Goal: Task Accomplishment & Management: Manage account settings

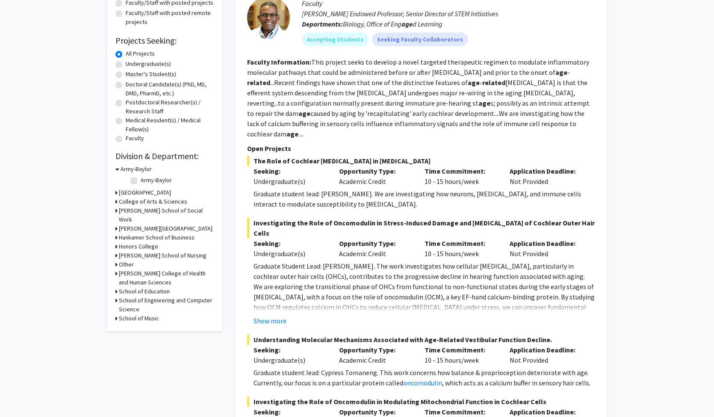
scroll to position [23, 0]
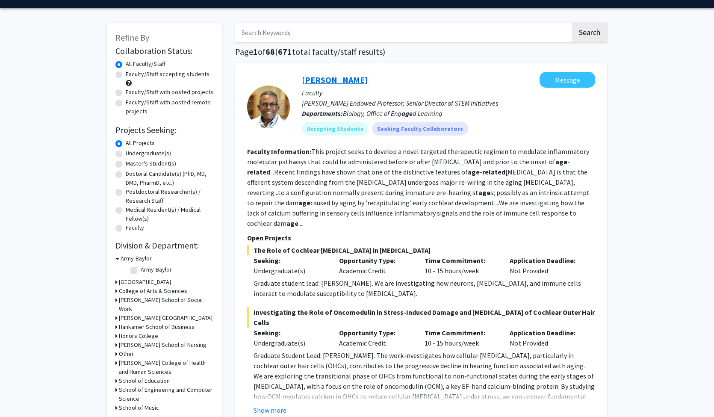
click at [331, 79] on link "[PERSON_NAME]" at bounding box center [335, 79] width 66 height 11
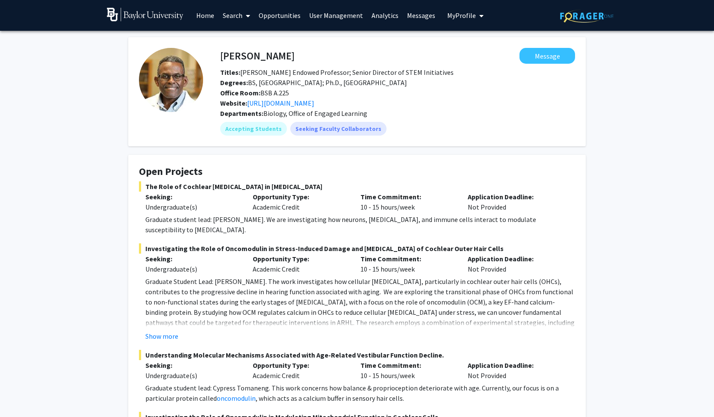
click at [450, 18] on span "My Profile" at bounding box center [461, 15] width 29 height 9
click at [229, 16] on link "Search" at bounding box center [236, 15] width 36 height 30
click at [324, 16] on link "User Management" at bounding box center [336, 15] width 62 height 30
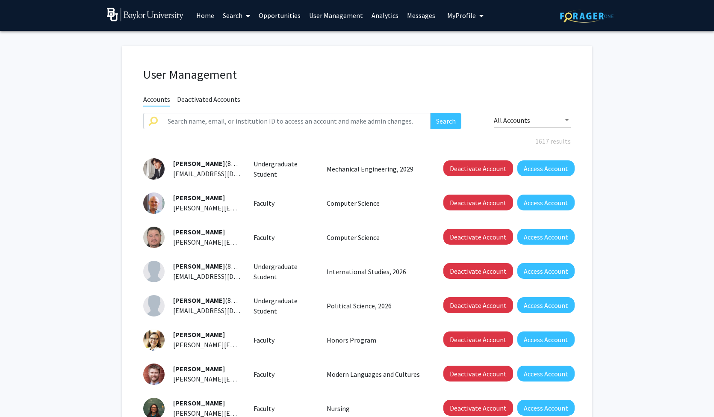
click at [340, 113] on div "User Management Accounts Deactivated Accounts Search All Accounts 1617 results …" at bounding box center [357, 296] width 470 height 500
click at [341, 119] on input "text" at bounding box center [296, 121] width 268 height 16
type input "[PERSON_NAME]"
click at [445, 122] on button "Search" at bounding box center [445, 121] width 31 height 16
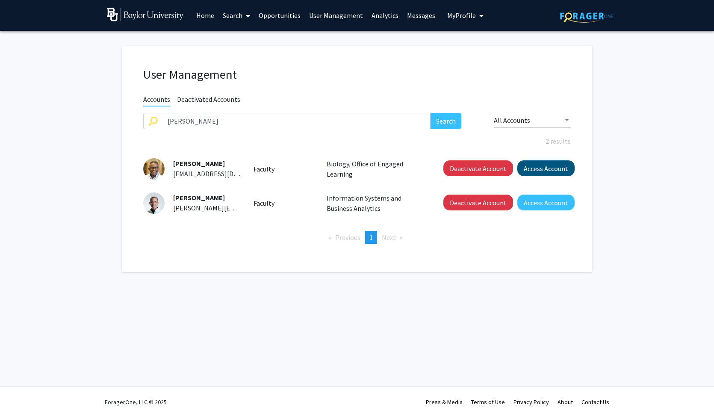
click at [539, 171] on button "Access Account" at bounding box center [545, 168] width 57 height 16
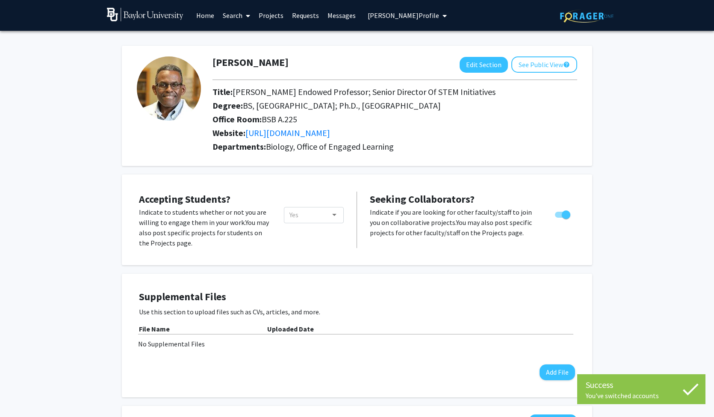
click at [418, 15] on span "[PERSON_NAME] Profile" at bounding box center [403, 15] width 71 height 9
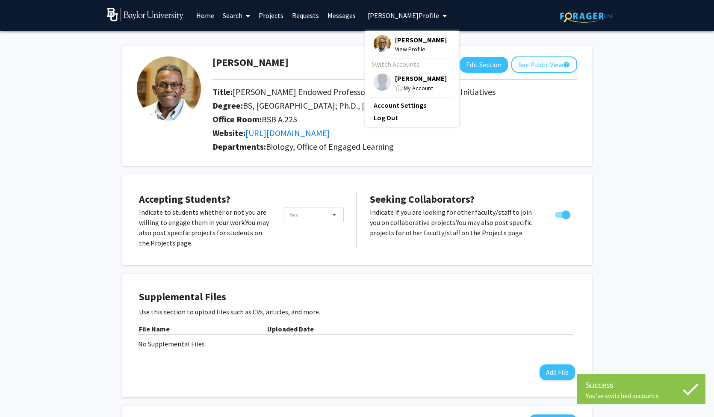
click at [491, 141] on div "Website: [URL][DOMAIN_NAME]" at bounding box center [394, 135] width 377 height 14
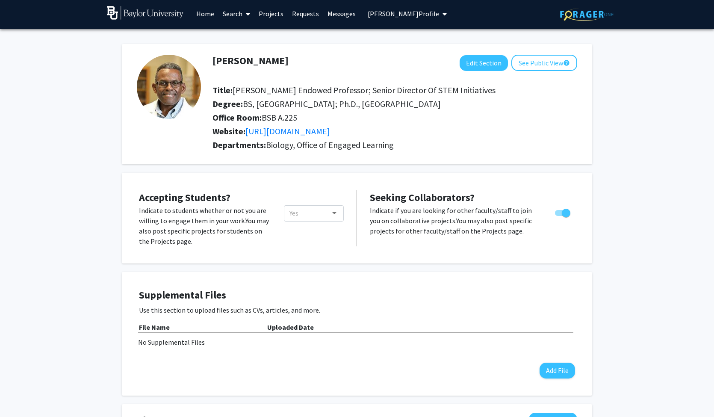
scroll to position [4, 0]
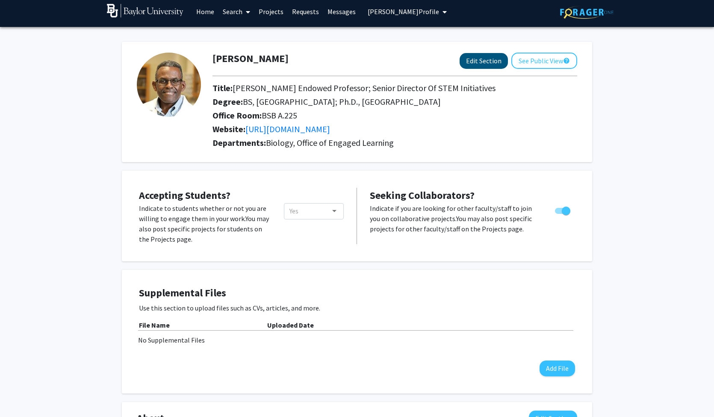
click at [479, 64] on button "Edit Section" at bounding box center [484, 61] width 48 height 16
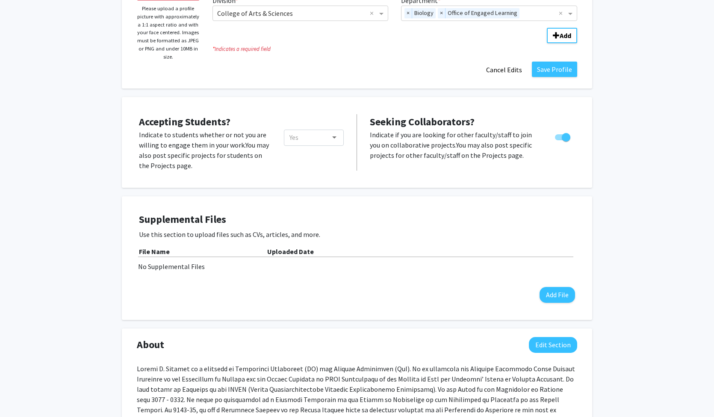
scroll to position [0, 0]
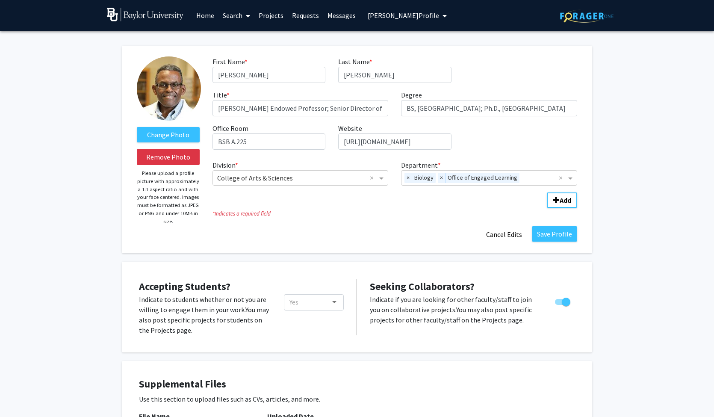
click at [264, 16] on link "Projects" at bounding box center [270, 15] width 33 height 30
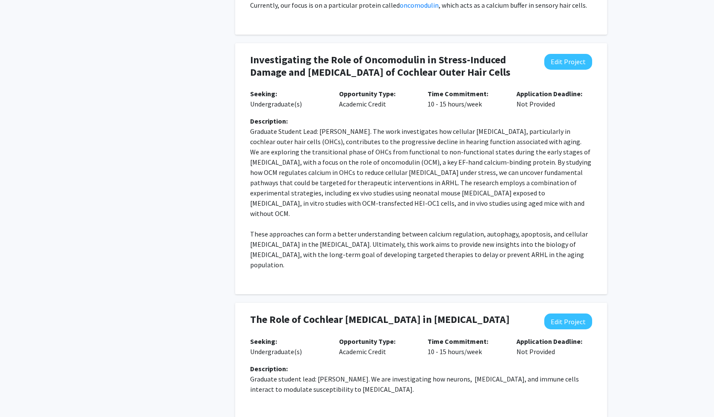
scroll to position [735, 0]
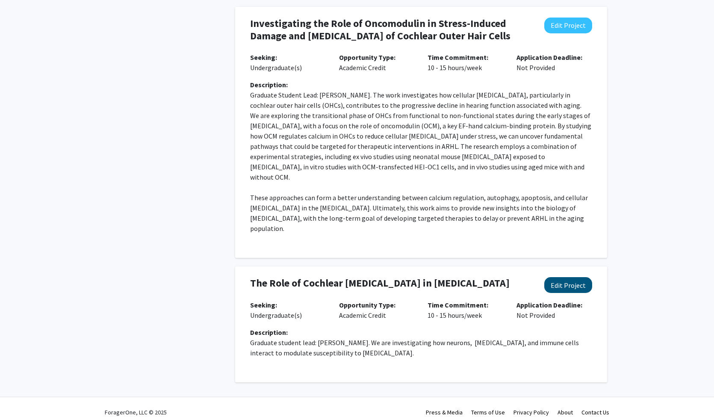
click at [562, 278] on button "Edit Project" at bounding box center [568, 285] width 48 height 16
select select "10 - 15"
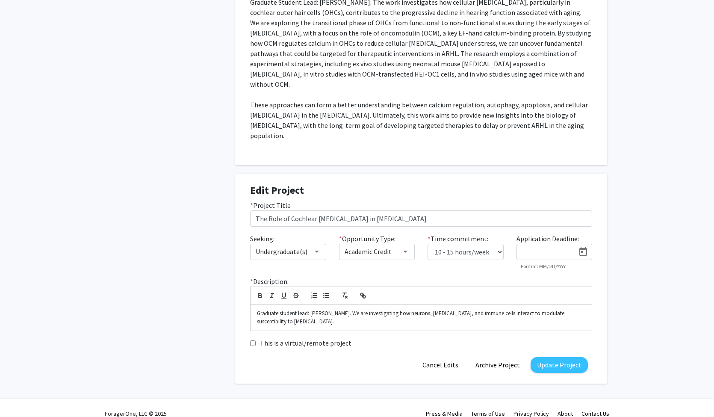
scroll to position [828, 0]
click at [389, 312] on p "Graduate student lead: [PERSON_NAME]. We are investigating how neurons, [MEDICA…" at bounding box center [421, 317] width 328 height 16
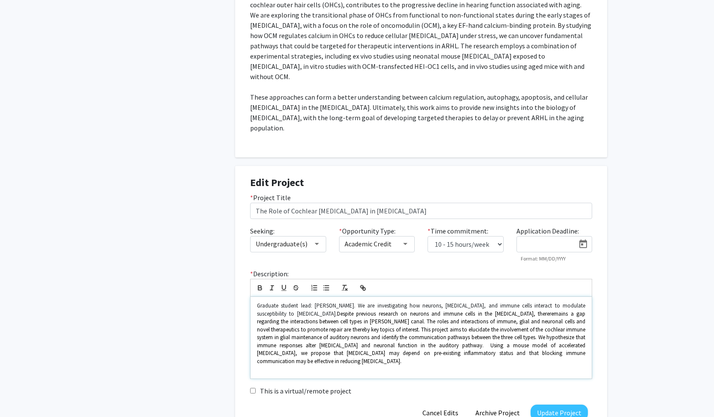
scroll to position [837, 0]
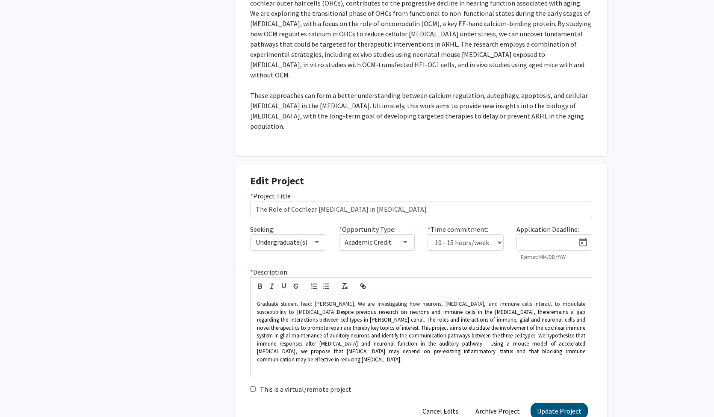
click at [545, 403] on button "Update Project" at bounding box center [558, 411] width 57 height 16
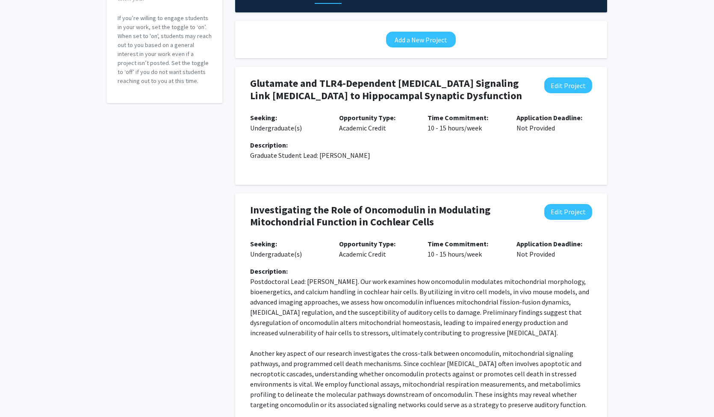
scroll to position [33, 0]
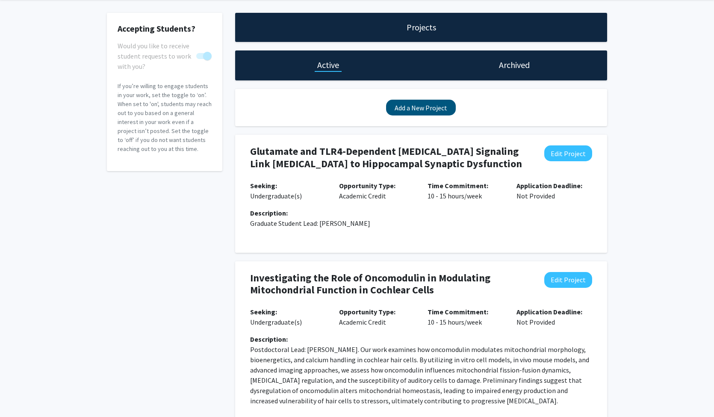
click at [410, 110] on button "Add a New Project" at bounding box center [421, 108] width 70 height 16
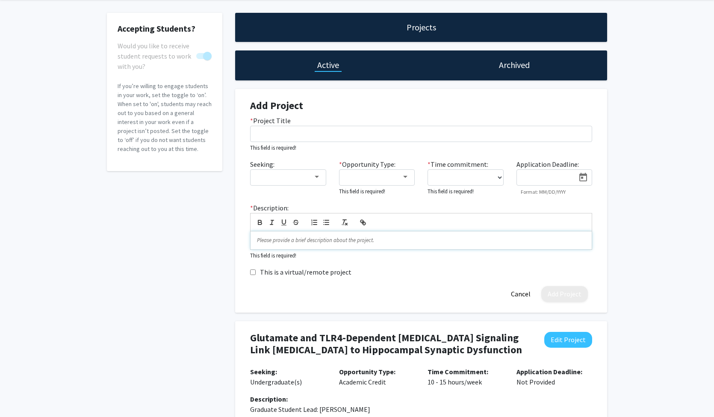
click at [388, 240] on p at bounding box center [421, 240] width 328 height 8
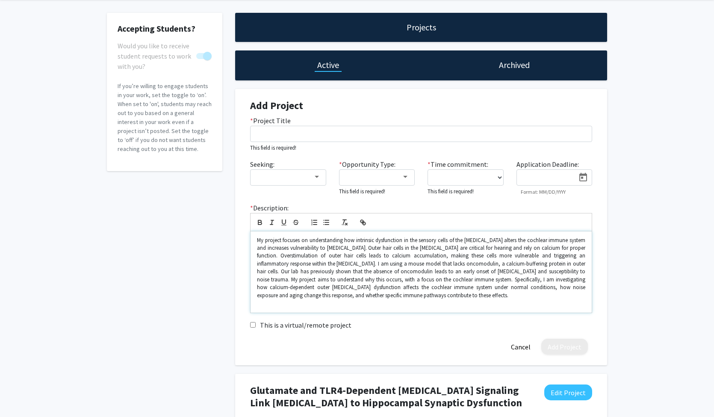
scroll to position [4, 0]
click at [260, 240] on p at bounding box center [421, 267] width 328 height 63
drag, startPoint x: 325, startPoint y: 263, endPoint x: 336, endPoint y: 265, distance: 10.8
click at [336, 265] on p at bounding box center [421, 267] width 328 height 63
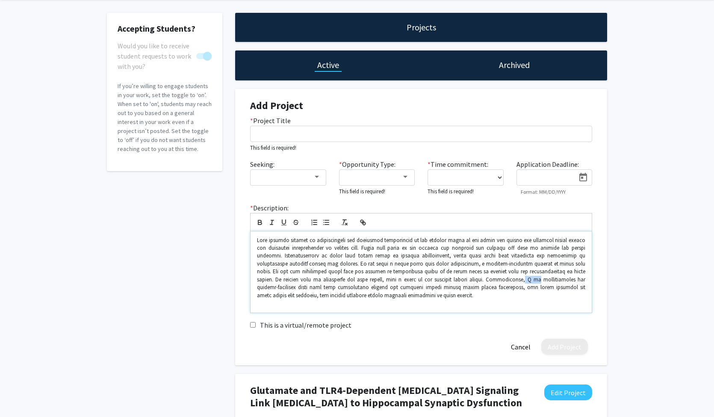
drag, startPoint x: 462, startPoint y: 280, endPoint x: 472, endPoint y: 280, distance: 9.8
click at [472, 280] on p at bounding box center [421, 267] width 328 height 63
click at [554, 272] on p at bounding box center [421, 267] width 328 height 63
drag, startPoint x: 554, startPoint y: 242, endPoint x: 485, endPoint y: 268, distance: 74.1
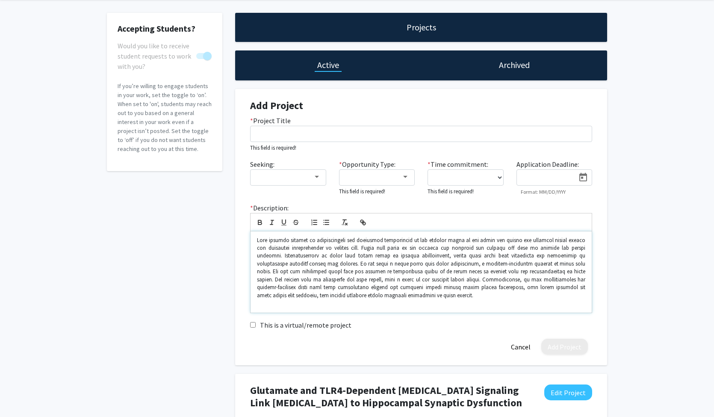
click at [485, 268] on p at bounding box center [421, 267] width 328 height 63
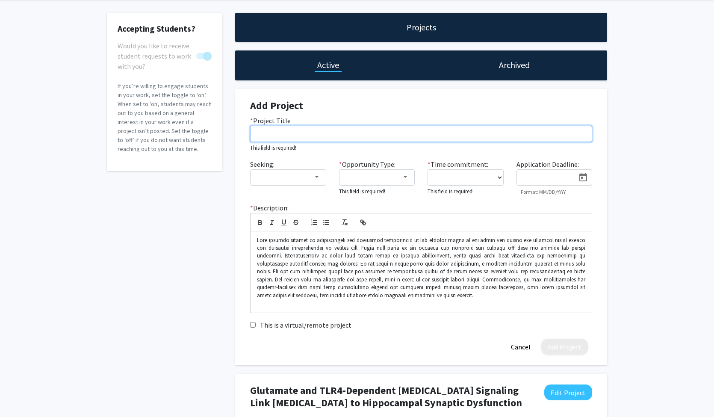
click at [505, 133] on input "* Project Title" at bounding box center [421, 134] width 342 height 16
paste input "Dysfunctional Calcium Buffering in Outer Hair Cells as a Driver of Cochlear [ME…"
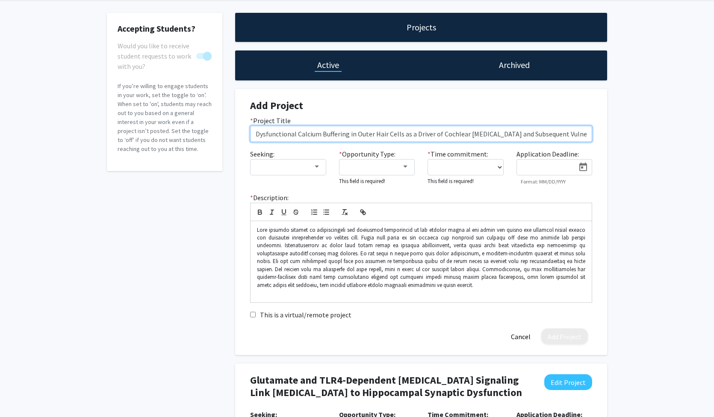
type input "Dysfunctional Calcium Buffering in Outer Hair Cells as a Driver of Cochlear [ME…"
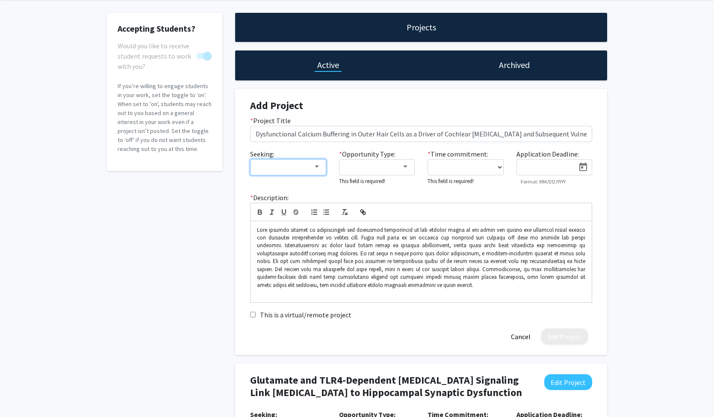
click at [317, 166] on div at bounding box center [317, 166] width 4 height 2
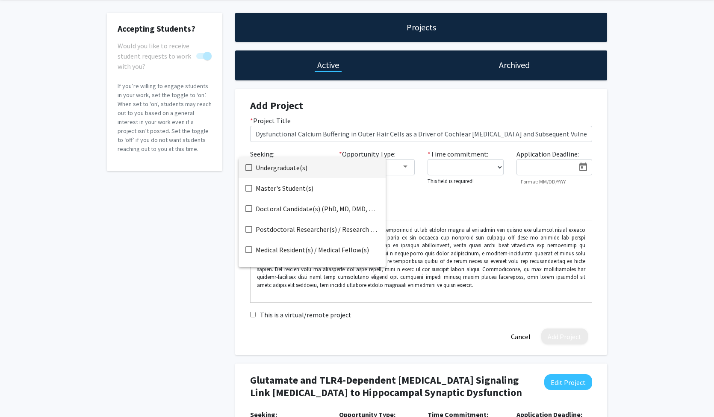
click at [297, 170] on span "Undergraduate(s)" at bounding box center [317, 167] width 123 height 21
click at [404, 169] on div at bounding box center [357, 208] width 714 height 417
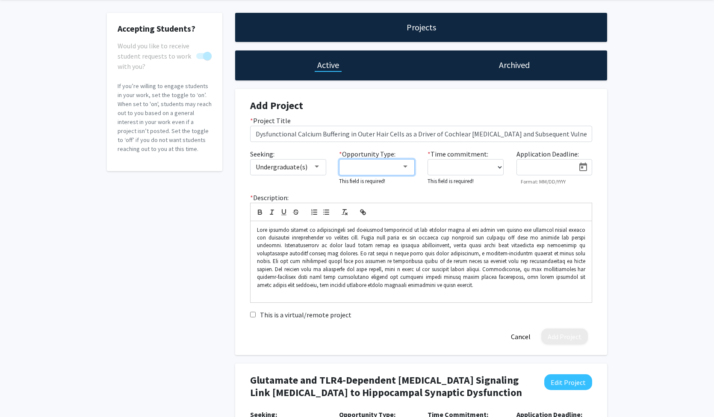
click at [404, 168] on div at bounding box center [405, 166] width 4 height 2
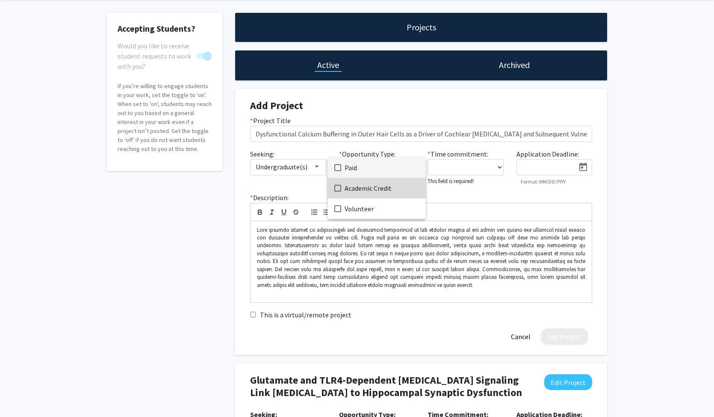
click at [384, 190] on span "Academic Credit" at bounding box center [382, 188] width 74 height 21
click at [494, 167] on div at bounding box center [357, 208] width 714 height 417
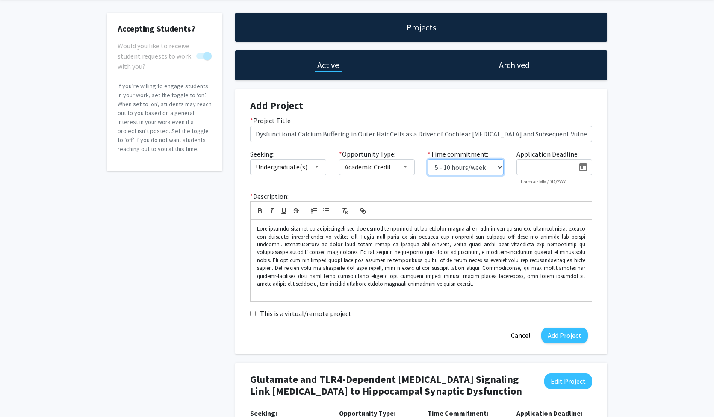
select select "10 - 15"
click at [258, 227] on p at bounding box center [421, 256] width 328 height 63
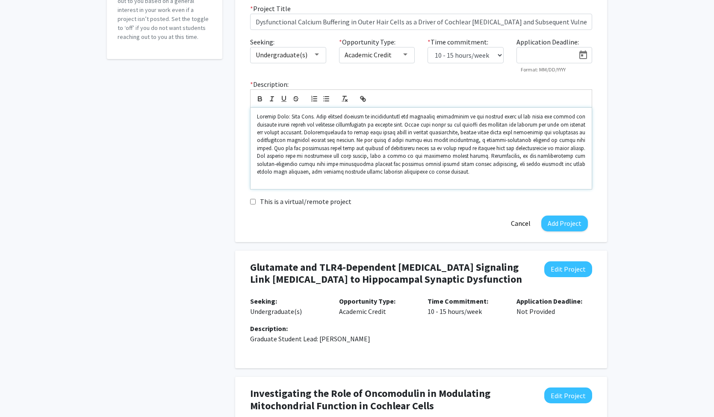
scroll to position [143, 0]
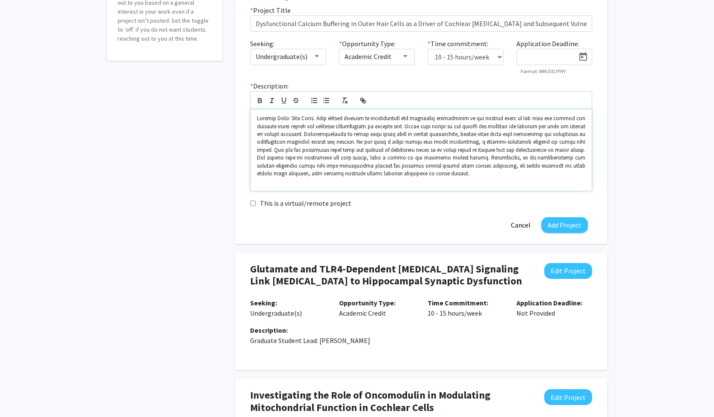
click at [265, 118] on p at bounding box center [421, 146] width 328 height 63
click at [552, 227] on button "Add Project" at bounding box center [564, 225] width 47 height 16
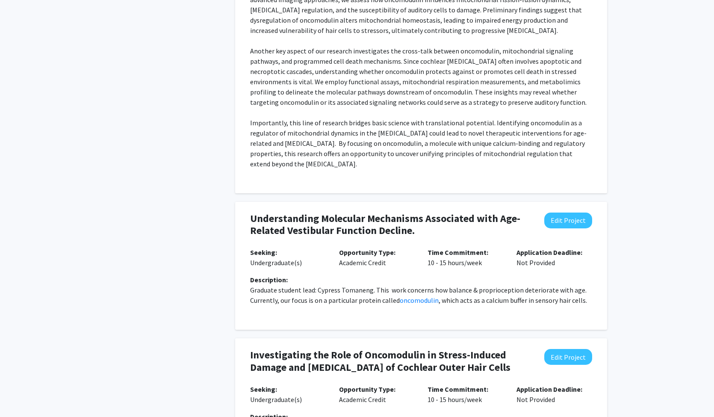
scroll to position [656, 0]
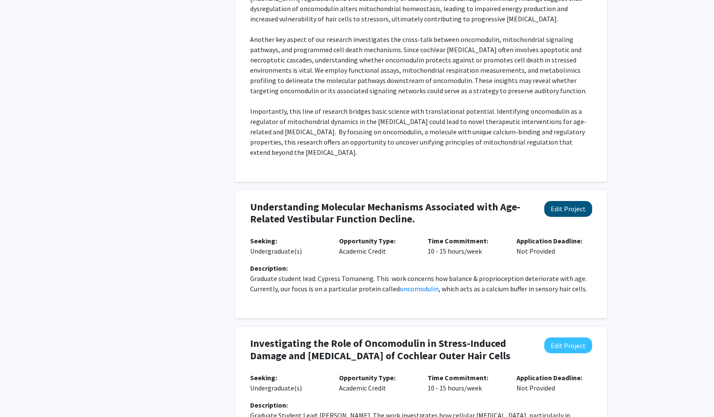
click at [560, 217] on button "Edit Project" at bounding box center [568, 209] width 48 height 16
select select "10 - 15"
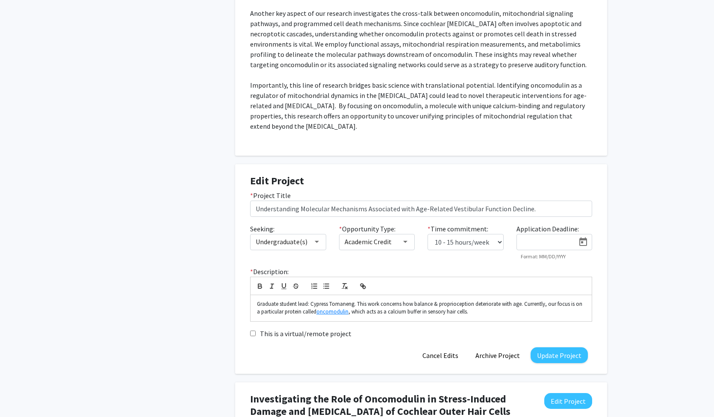
scroll to position [716, 0]
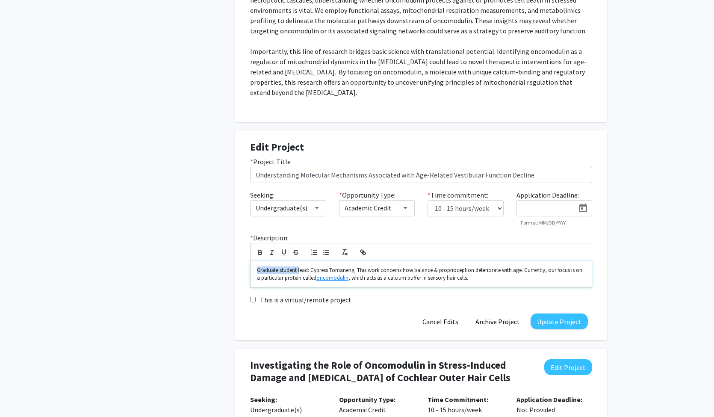
drag, startPoint x: 301, startPoint y: 278, endPoint x: 281, endPoint y: 275, distance: 19.9
click at [281, 275] on div "Graduate student lead: Cypress Tomaneng. This work concerns how balance & propr…" at bounding box center [420, 274] width 341 height 26
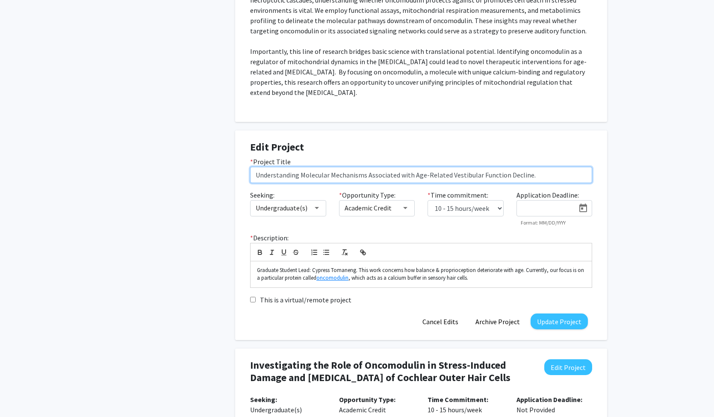
click at [502, 183] on input "Understanding Molecular Mechanisms Associated with Age-Related Vestibular Funct…" at bounding box center [421, 175] width 342 height 16
type input "Understanding Molecular Mechanisms Associated with Age-Related Vestibular Funct…"
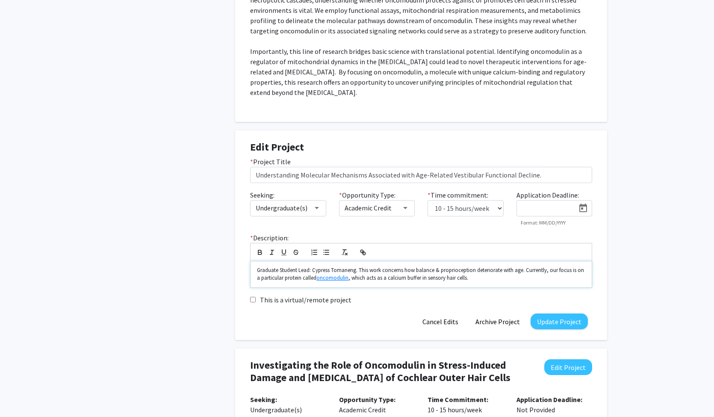
click at [513, 282] on p "Graduate Student Lead: Cypress Tomaneng. This work concerns how balance & propr…" at bounding box center [421, 274] width 328 height 16
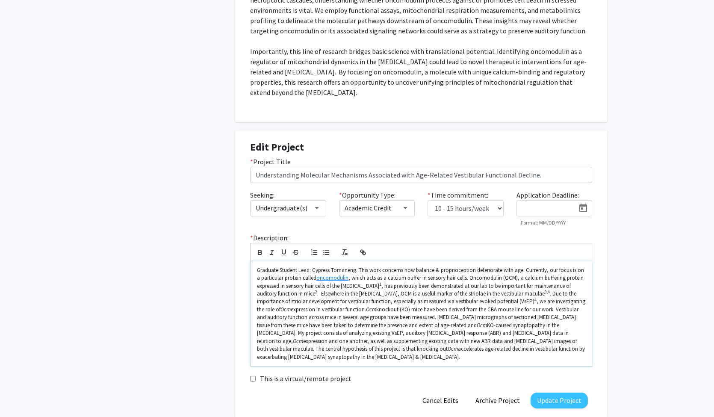
click at [369, 292] on p "Graduate Student Lead: Cypress Tomaneng. This work concerns how balance & propr…" at bounding box center [421, 313] width 328 height 94
drag, startPoint x: 350, startPoint y: 288, endPoint x: 301, endPoint y: 289, distance: 48.3
click at [301, 289] on p "Graduate Student Lead: Cypress Tomaneng. This work concerns how balance & propr…" at bounding box center [421, 313] width 328 height 94
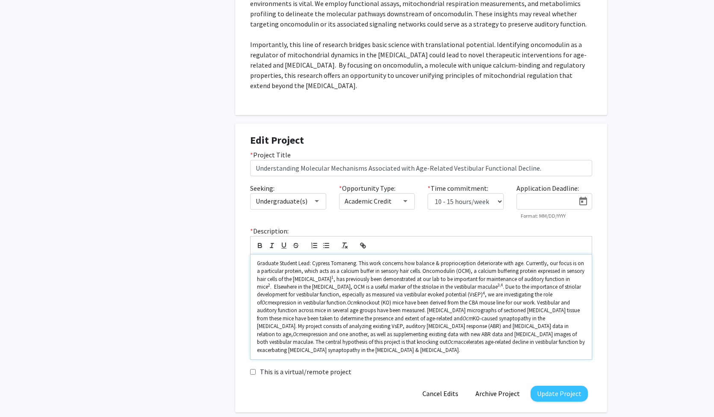
scroll to position [725, 0]
click at [315, 290] on p "Graduate Student Lead: Cypress Tomaneng. This work concerns how balance & propr…" at bounding box center [421, 305] width 328 height 94
click at [563, 287] on p "Graduate Student Lead: Cypress Tomaneng. This work concerns how balance & propr…" at bounding box center [421, 305] width 328 height 94
click at [495, 286] on sup "3,4" at bounding box center [497, 283] width 5 height 6
click at [483, 294] on sup "4" at bounding box center [484, 292] width 2 height 6
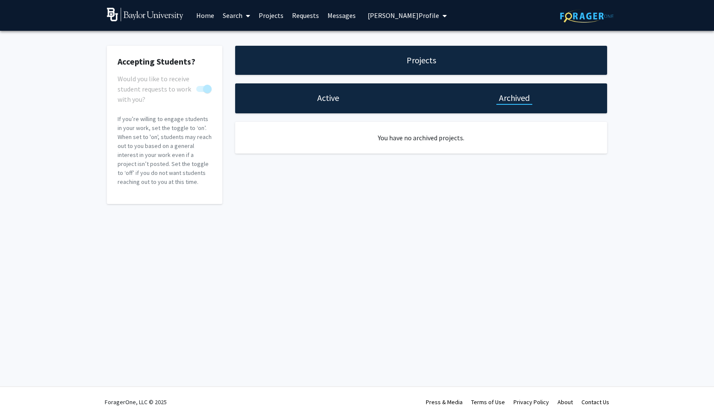
click at [318, 106] on div "Active" at bounding box center [328, 98] width 186 height 30
click at [326, 104] on h1 "Active" at bounding box center [328, 98] width 22 height 12
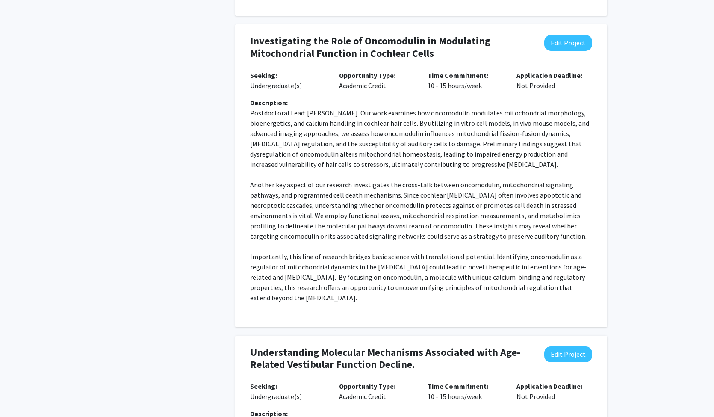
scroll to position [675, 0]
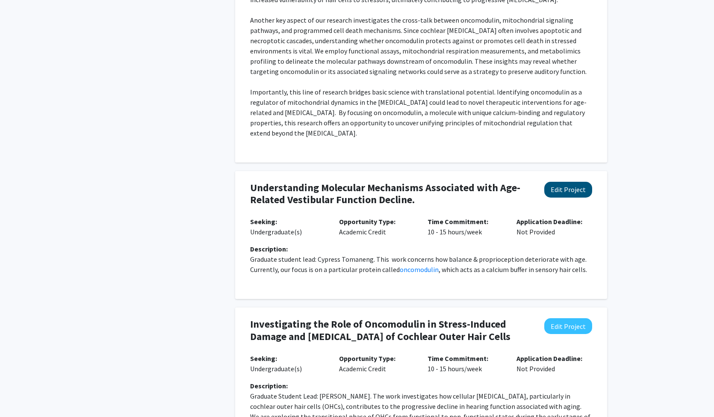
click at [565, 197] on button "Edit Project" at bounding box center [568, 190] width 48 height 16
select select "10 - 15"
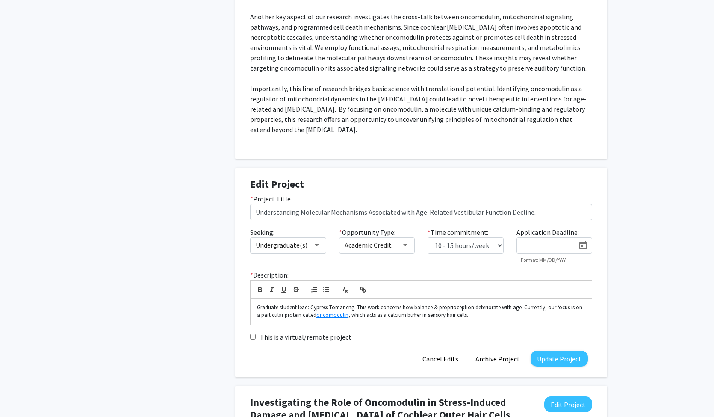
scroll to position [735, 0]
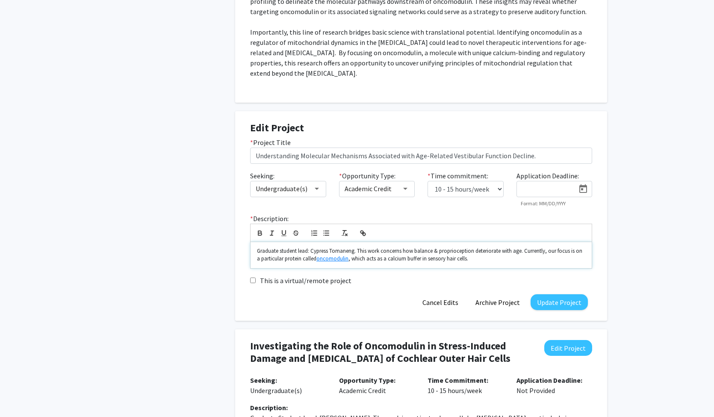
click at [473, 263] on p "Graduate student lead: Cypress Tomaneng. This work concerns how balance & propr…" at bounding box center [421, 255] width 328 height 16
drag, startPoint x: 463, startPoint y: 267, endPoint x: 359, endPoint y: 270, distance: 103.9
click at [359, 263] on p "Graduate student lead: Cypress Tomaneng. This work concerns how balance & propr…" at bounding box center [421, 255] width 328 height 16
drag, startPoint x: 299, startPoint y: 270, endPoint x: 343, endPoint y: 267, distance: 43.7
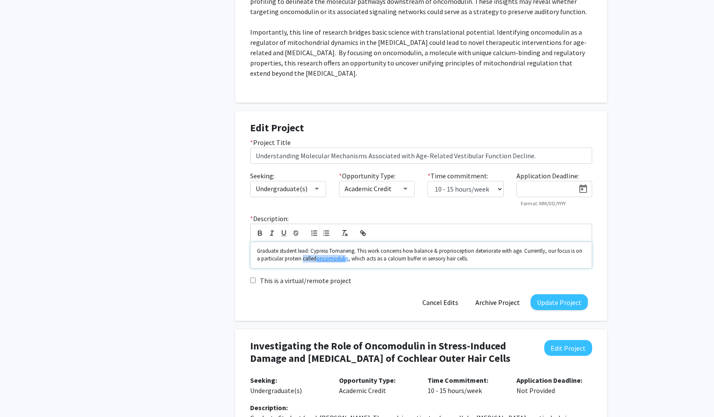
click at [343, 263] on p "Graduate student lead: Cypress Tomaneng. This work concerns how balance & propr…" at bounding box center [421, 255] width 328 height 16
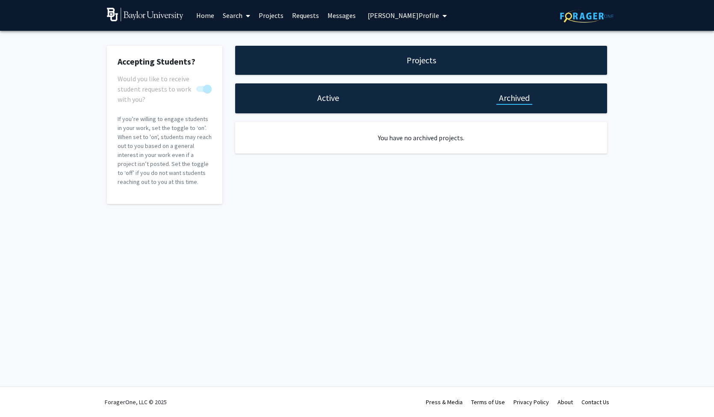
click at [333, 99] on h1 "Active" at bounding box center [328, 98] width 22 height 12
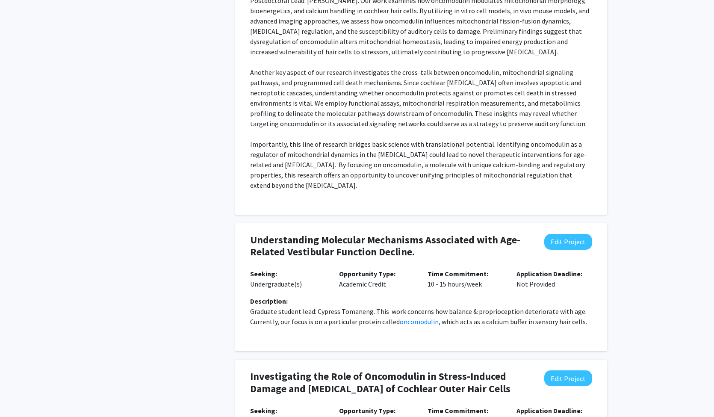
scroll to position [642, 0]
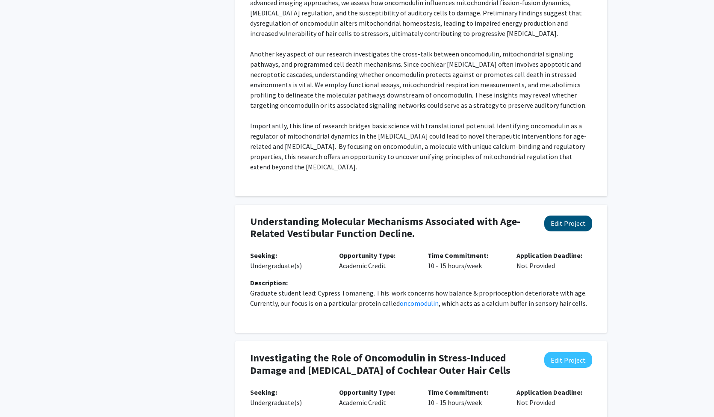
click at [572, 231] on button "Edit Project" at bounding box center [568, 223] width 48 height 16
select select "10 - 15"
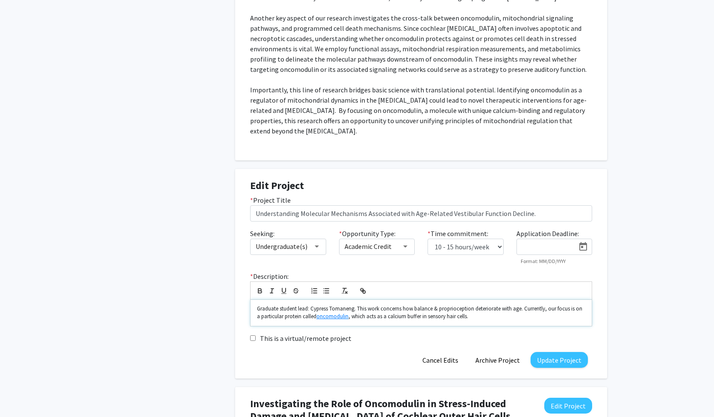
scroll to position [704, 0]
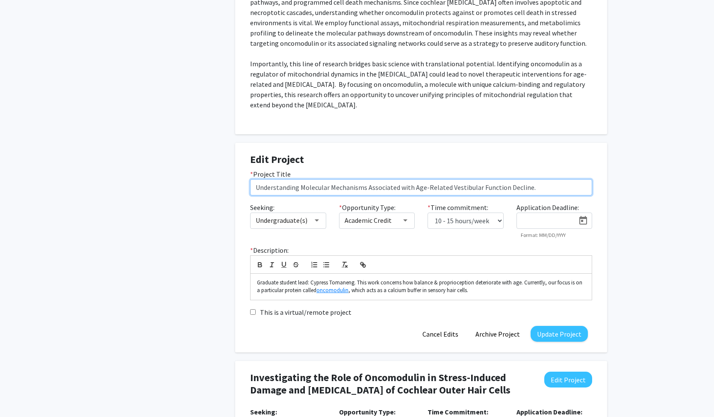
click at [502, 195] on input "Understanding Molecular Mechanisms Associated with Age-Related Vestibular Funct…" at bounding box center [421, 187] width 342 height 16
type input "Understanding Molecular Mechanisms Associated with Age-Related Vestibular Funct…"
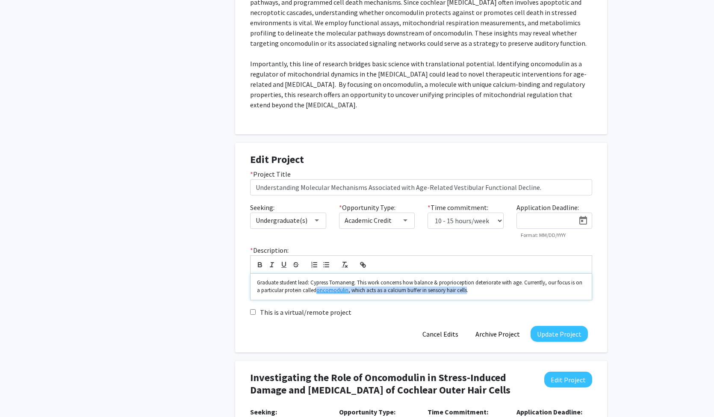
drag, startPoint x: 463, startPoint y: 301, endPoint x: 312, endPoint y: 302, distance: 151.3
click at [312, 295] on p "Graduate student lead: Cypress Tomaneng. This work concerns how balance & propr…" at bounding box center [421, 287] width 328 height 16
click at [353, 295] on p "Graduate student lead: Cypress Tomaneng. This work concerns how balance & propr…" at bounding box center [421, 287] width 328 height 16
click at [348, 295] on p "Graduate student lead: Cypress Tomaneng. This work concerns how balance & propr…" at bounding box center [421, 287] width 328 height 16
click at [544, 342] on button "Update Project" at bounding box center [558, 334] width 57 height 16
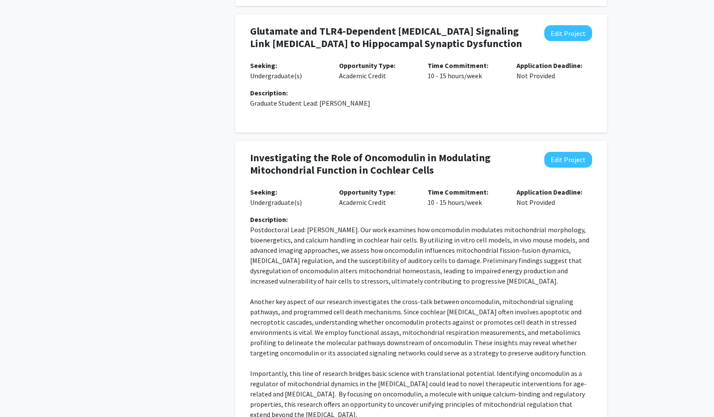
scroll to position [775, 0]
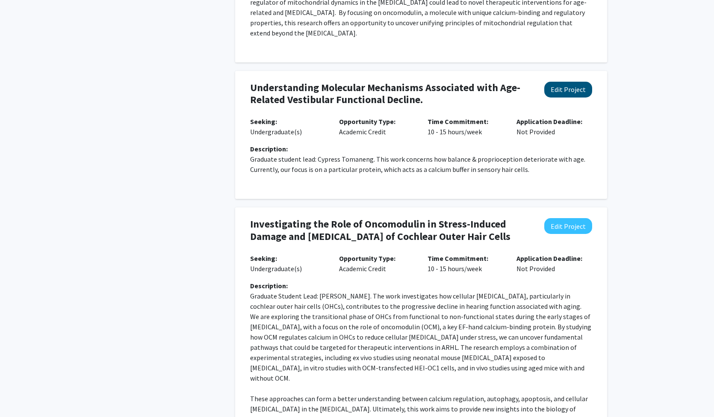
click at [575, 97] on button "Edit Project" at bounding box center [568, 90] width 48 height 16
select select "10 - 15"
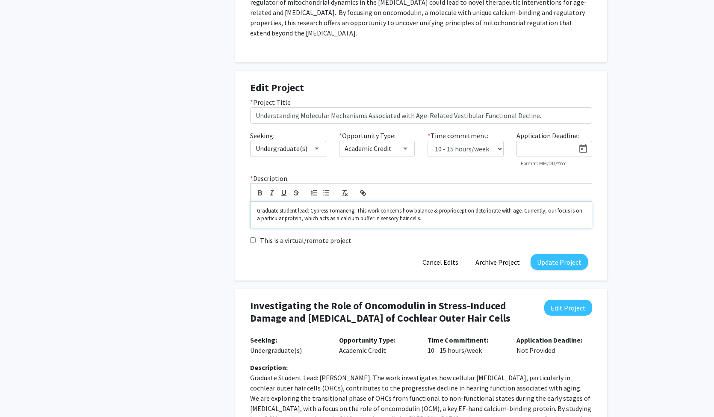
click at [477, 223] on p "Graduate student lead: Cypress Tomaneng. This work concerns how balance & propr…" at bounding box center [421, 215] width 328 height 16
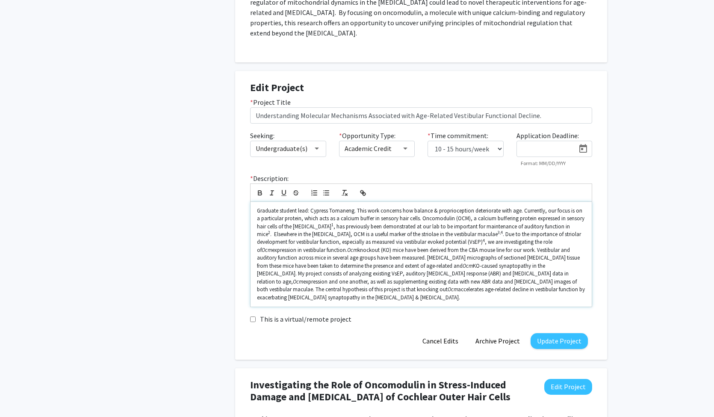
scroll to position [1, 0]
click at [550, 349] on button "Update Project" at bounding box center [558, 341] width 57 height 16
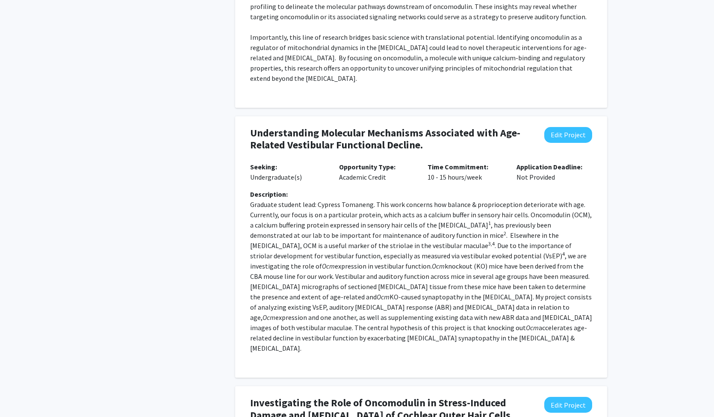
scroll to position [756, 0]
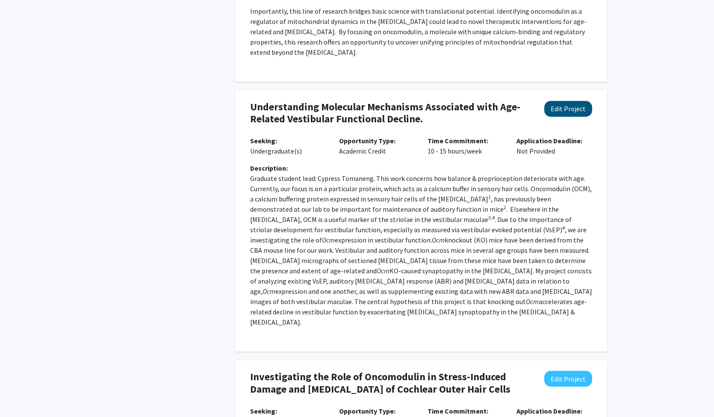
click at [562, 113] on button "Edit Project" at bounding box center [568, 109] width 48 height 16
select select "10 - 15"
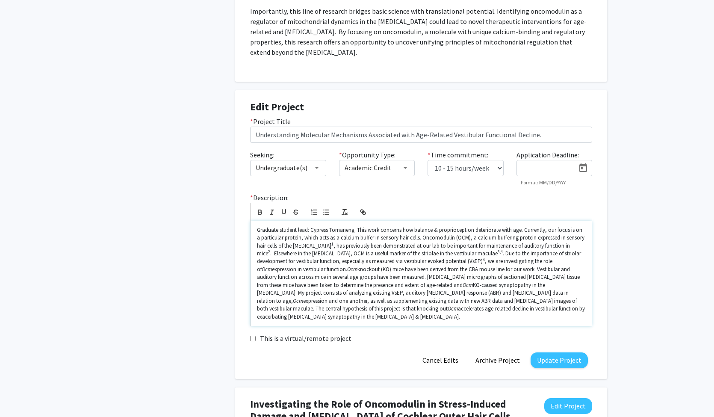
click at [392, 241] on p "Graduate student lead: Cypress Tomaneng. This work concerns how balance & propr…" at bounding box center [421, 273] width 328 height 94
click at [350, 247] on sup "1" at bounding box center [351, 244] width 2 height 6
click at [500, 262] on sup "4" at bounding box center [501, 260] width 2 height 6
click at [503, 254] on sup "3,4" at bounding box center [505, 252] width 5 height 6
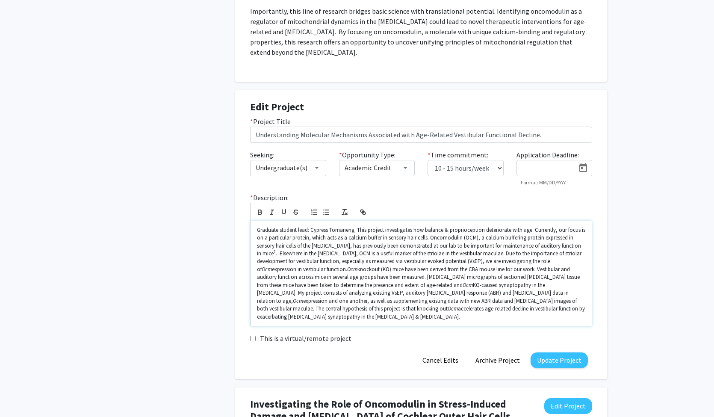
click at [486, 296] on p "Graduate student lead: Cypress Tomaneng. This project investigates how balance …" at bounding box center [421, 273] width 328 height 94
click at [549, 367] on button "Update Project" at bounding box center [558, 360] width 57 height 16
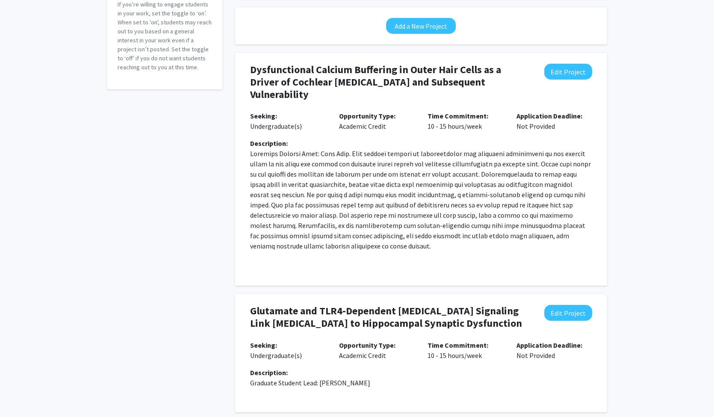
scroll to position [0, 0]
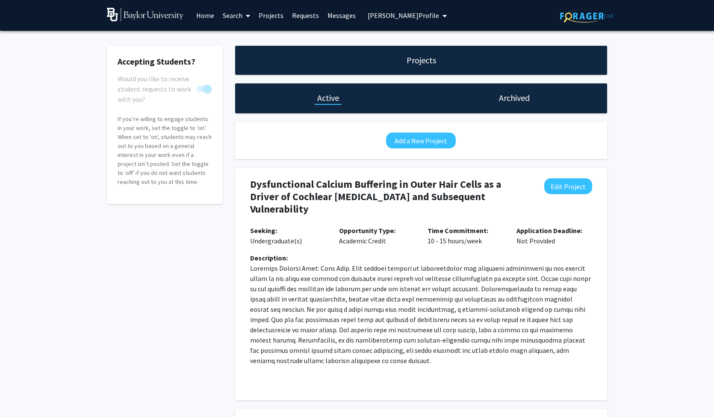
click at [199, 18] on link "Home" at bounding box center [205, 15] width 27 height 30
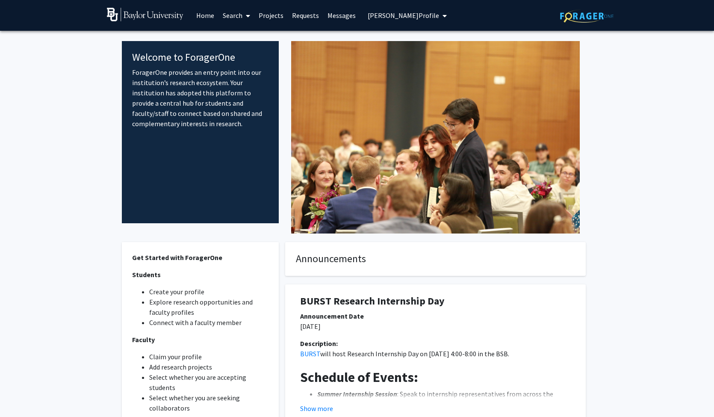
click at [376, 20] on button "[PERSON_NAME] Profile" at bounding box center [407, 15] width 84 height 31
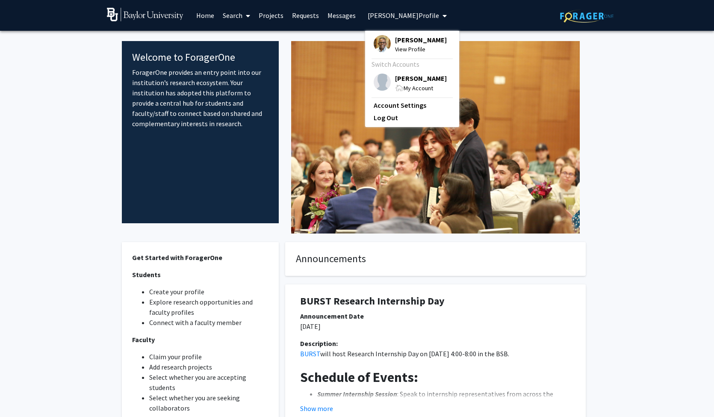
click at [395, 47] on span "View Profile" at bounding box center [421, 48] width 52 height 9
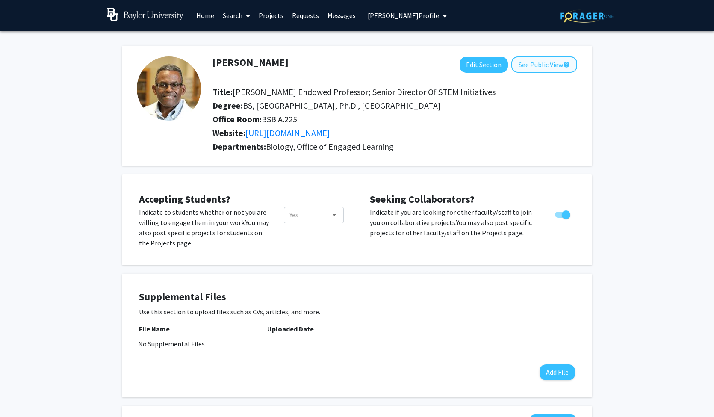
click at [530, 71] on button "See Public View help" at bounding box center [544, 64] width 66 height 16
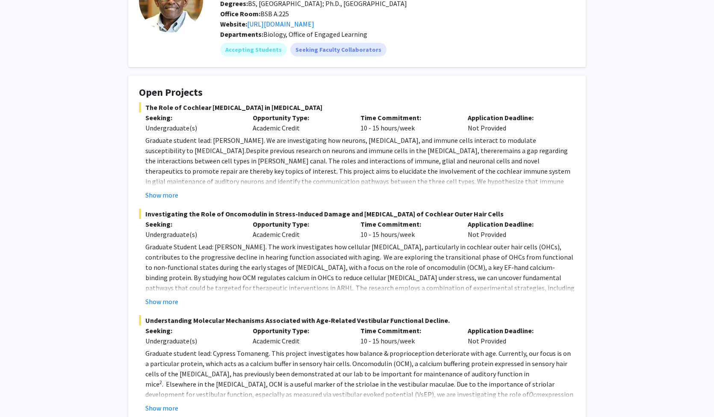
scroll to position [109, 0]
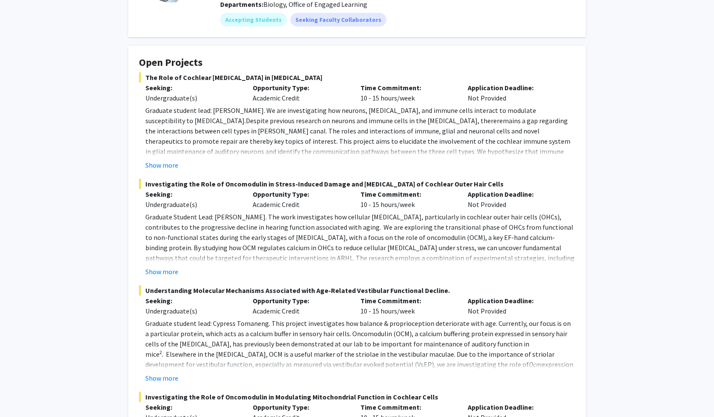
click at [454, 77] on span "The Role of Cochlear [MEDICAL_DATA] in [MEDICAL_DATA]" at bounding box center [357, 77] width 436 height 10
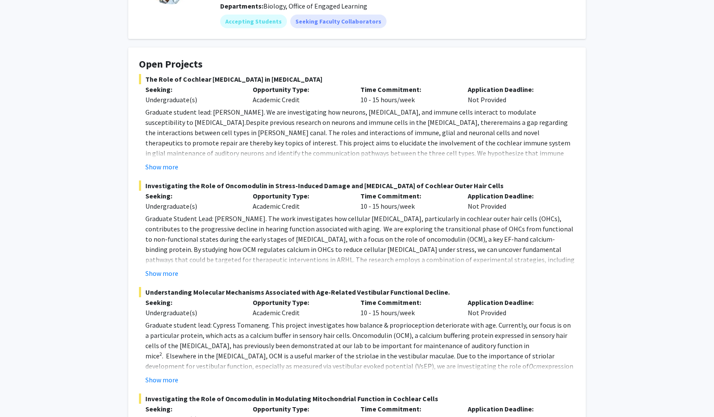
scroll to position [0, 0]
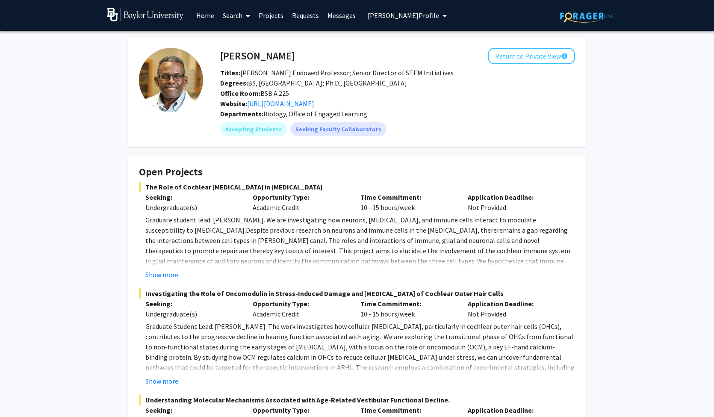
click at [262, 17] on link "Projects" at bounding box center [270, 15] width 33 height 30
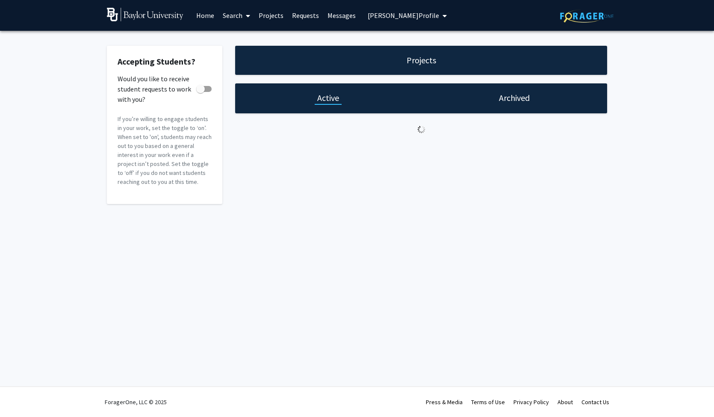
checkbox input "true"
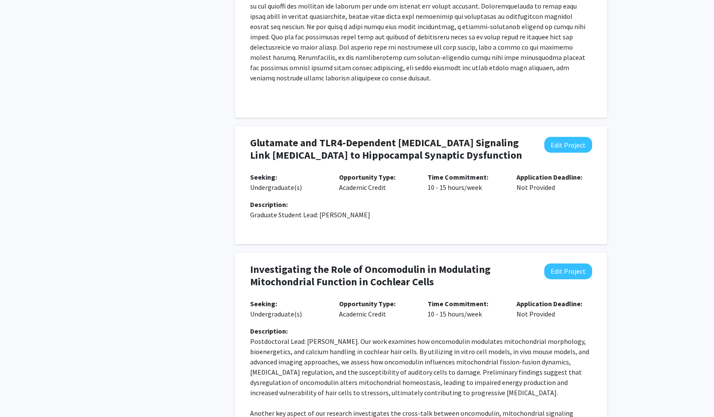
scroll to position [359, 0]
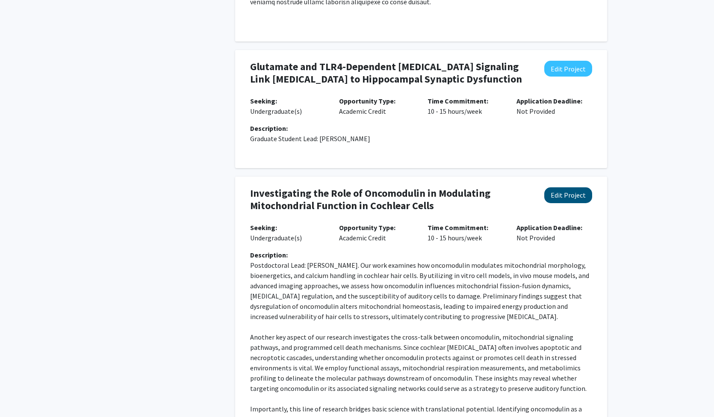
click at [572, 203] on button "Edit Project" at bounding box center [568, 195] width 48 height 16
select select "10 - 15"
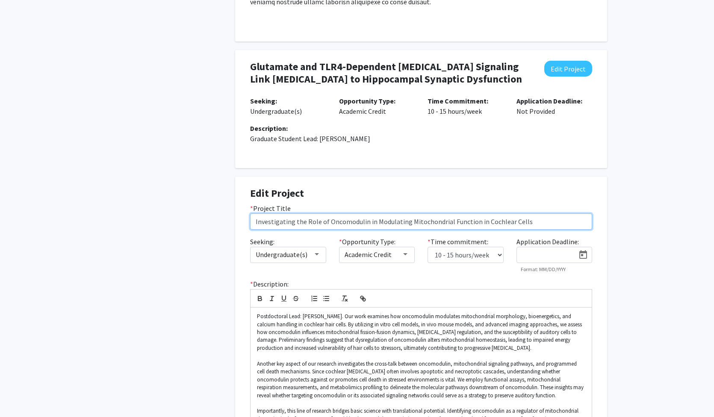
drag, startPoint x: 297, startPoint y: 231, endPoint x: 254, endPoint y: 231, distance: 42.7
click at [254, 230] on input "Investigating the Role of Oncomodulin in Modulating Mitochondrial Function in C…" at bounding box center [421, 221] width 342 height 16
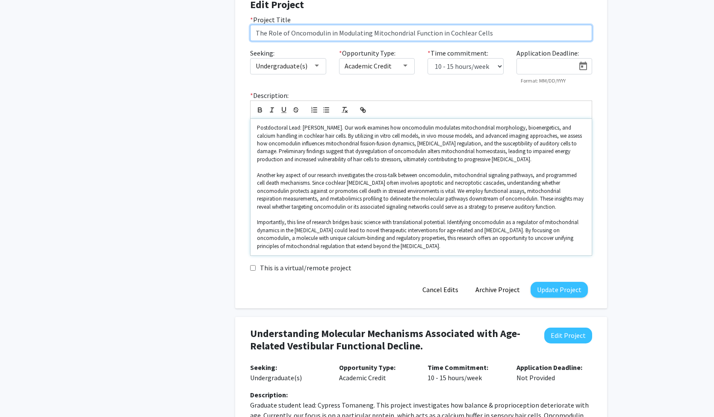
scroll to position [691, 0]
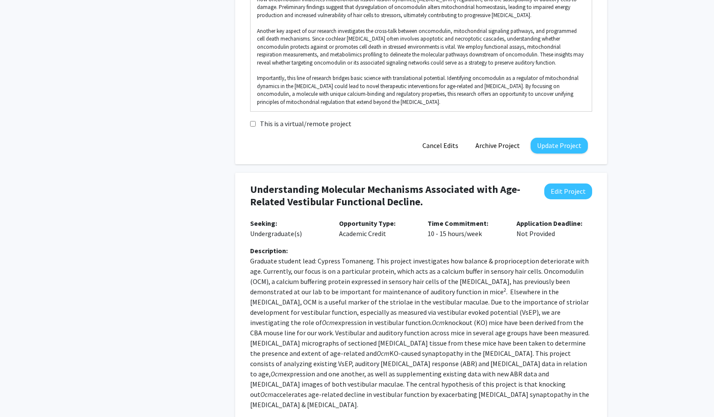
type input "The Role of Oncomodulin in Modulating Mitochondrial Function in Cochlear Cells"
click at [366, 199] on h4 "Understanding Molecular Mechanisms Associated with Age-Related Vestibular Funct…" at bounding box center [390, 195] width 280 height 25
click at [551, 197] on button "Edit Project" at bounding box center [568, 191] width 48 height 16
select select "10 - 15"
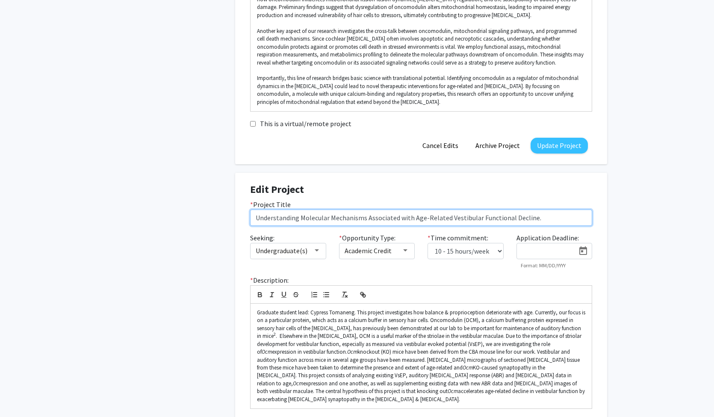
drag, startPoint x: 301, startPoint y: 225, endPoint x: 255, endPoint y: 223, distance: 45.4
click at [252, 222] on input "Understanding Molecular Mechanisms Associated with Age-Related Vestibular Funct…" at bounding box center [421, 217] width 342 height 16
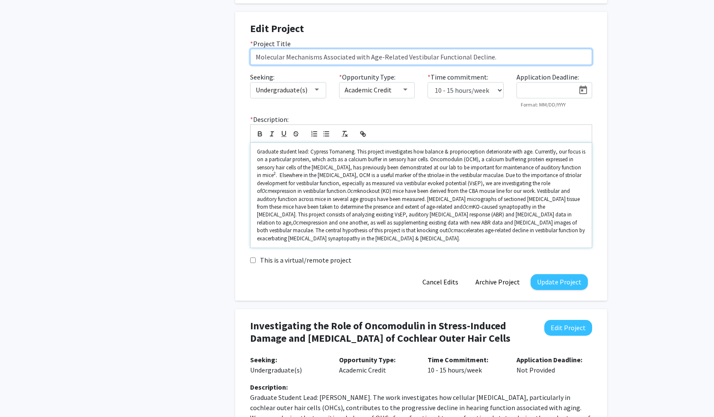
scroll to position [960, 0]
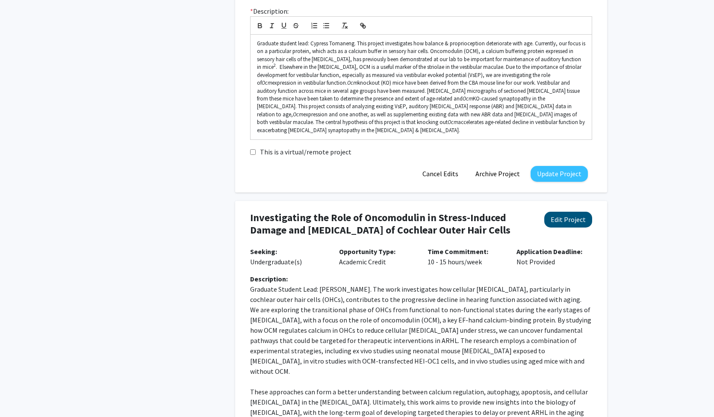
type input "Molecular Mechanisms Associated with Age-Related Vestibular Functional Decline."
click at [562, 227] on button "Edit Project" at bounding box center [568, 220] width 48 height 16
select select "10 - 15"
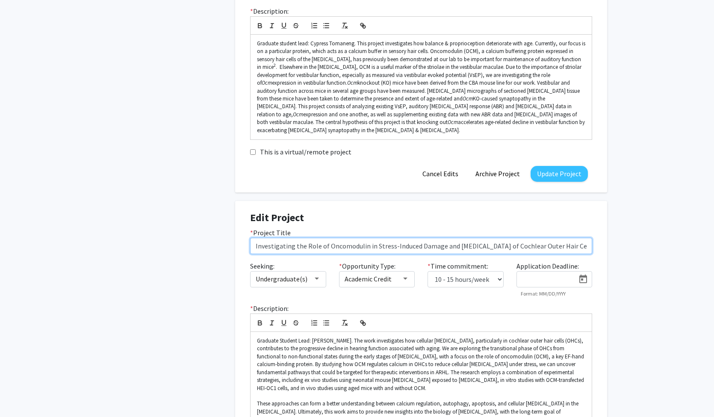
click at [304, 252] on input "Investigating the Role of Oncomodulin in Stress-Induced Damage and [MEDICAL_DAT…" at bounding box center [421, 246] width 342 height 16
drag, startPoint x: 304, startPoint y: 252, endPoint x: 248, endPoint y: 250, distance: 56.9
click at [248, 250] on div "* Project Title Investigating the Role of Oncomodulin in Stress-Induced Damage …" at bounding box center [421, 240] width 355 height 27
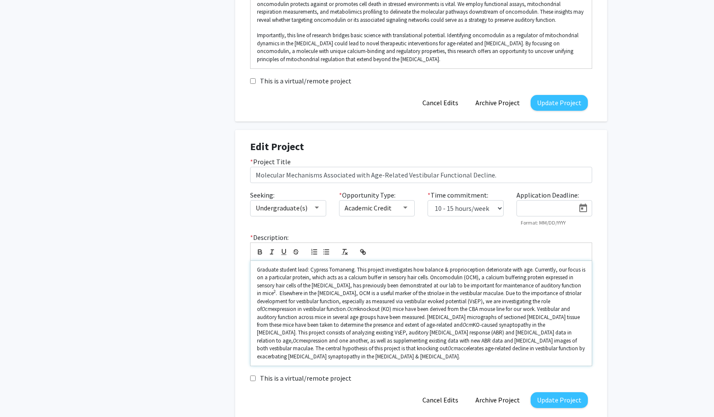
scroll to position [824, 0]
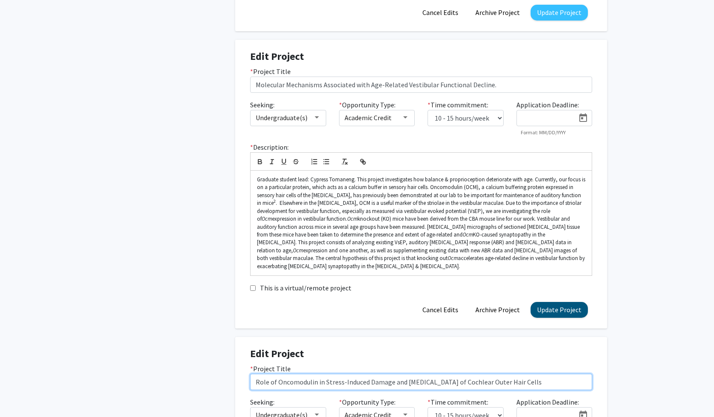
type input "Role of Oncomodulin in Stress-Induced Damage and [MEDICAL_DATA] of Cochlear Out…"
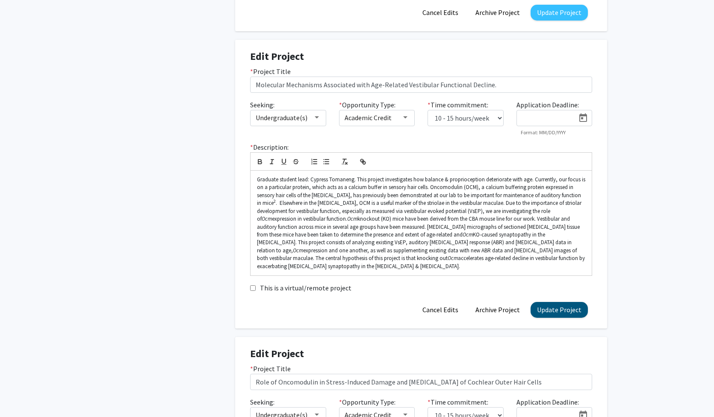
click at [553, 316] on button "Update Project" at bounding box center [558, 310] width 57 height 16
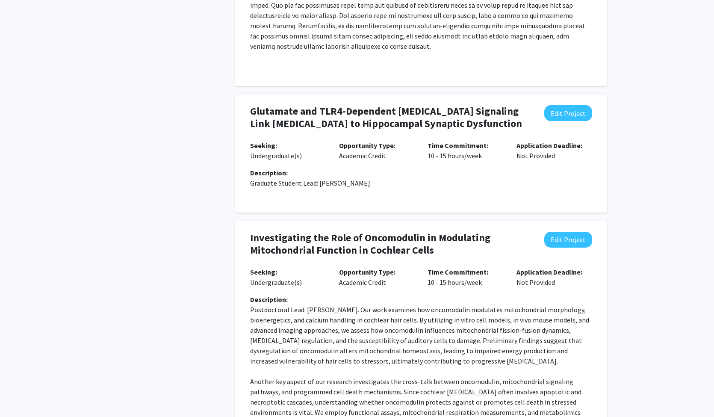
scroll to position [365, 0]
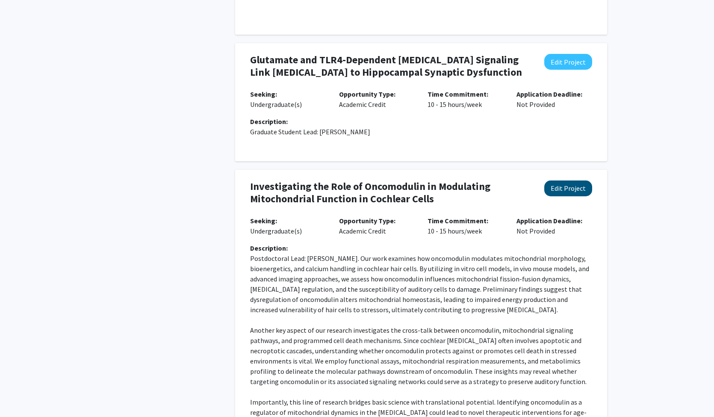
click at [566, 196] on button "Edit Project" at bounding box center [568, 188] width 48 height 16
select select "10 - 15"
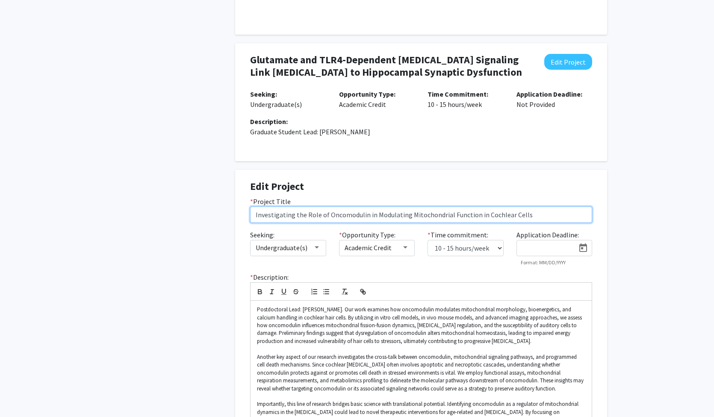
click at [297, 223] on input "Investigating the Role of Oncomodulin in Modulating Mitochondrial Function in C…" at bounding box center [421, 214] width 342 height 16
drag, startPoint x: 297, startPoint y: 225, endPoint x: 252, endPoint y: 225, distance: 44.5
click at [250, 223] on div "* Project Title Investigating the Role of Oncomodulin in Modulating Mitochondri…" at bounding box center [421, 209] width 355 height 27
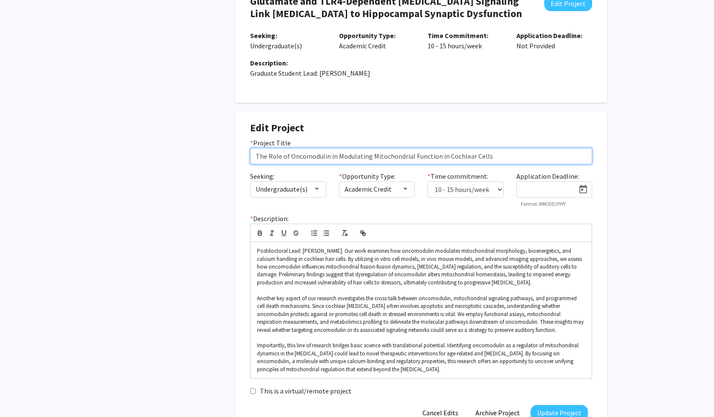
scroll to position [585, 0]
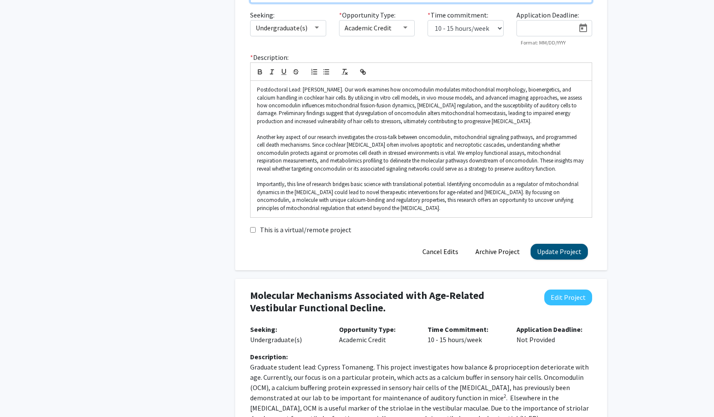
type input "The Role of Oncomodulin in Modulating Mitochondrial Function in Cochlear Cells"
click at [543, 259] on button "Update Project" at bounding box center [558, 252] width 57 height 16
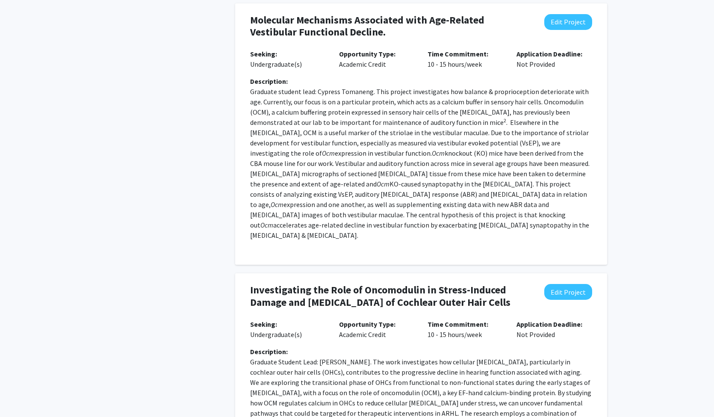
scroll to position [957, 0]
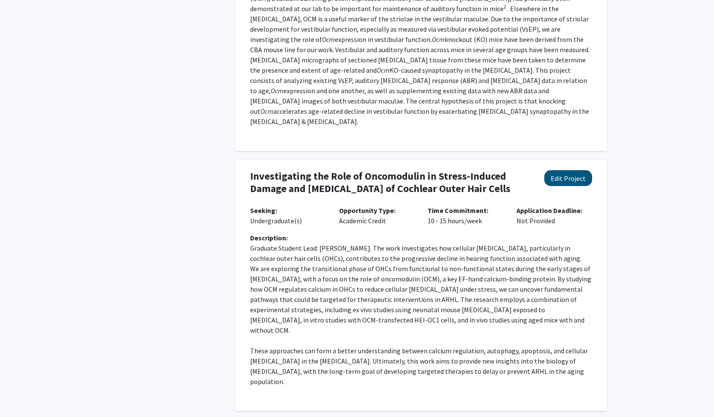
click at [551, 180] on button "Edit Project" at bounding box center [568, 178] width 48 height 16
select select "10 - 15"
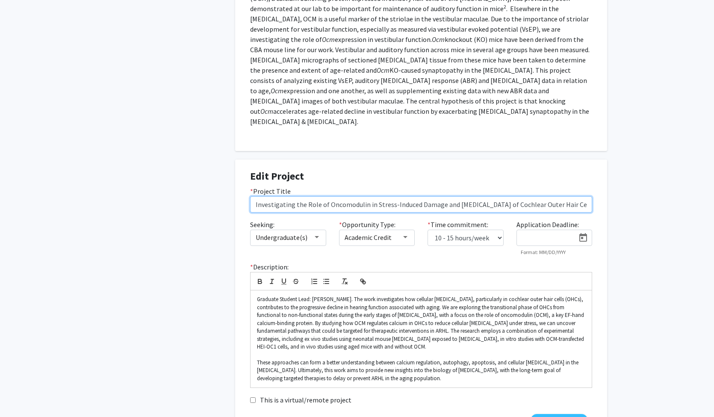
drag, startPoint x: 297, startPoint y: 204, endPoint x: 248, endPoint y: 203, distance: 48.3
click at [248, 203] on div "* Project Title Investigating the Role of Oncomodulin in Stress-Induced Damage …" at bounding box center [421, 199] width 355 height 27
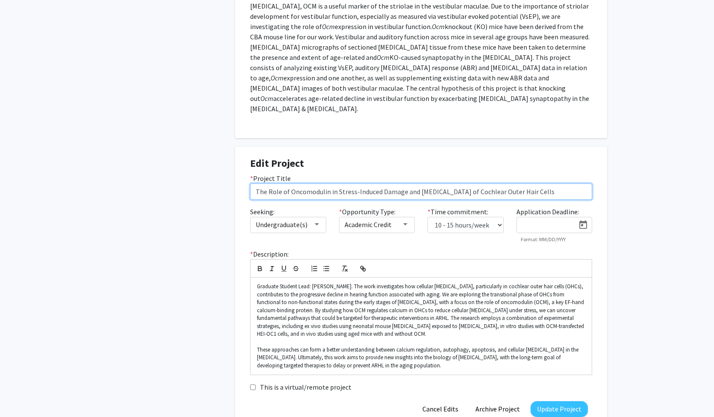
scroll to position [989, 0]
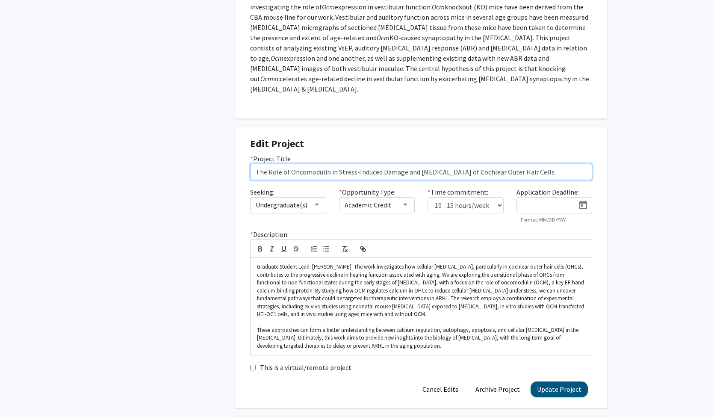
type input "The Role of Oncomodulin in Stress-Induced Damage and [MEDICAL_DATA] of Cochlear…"
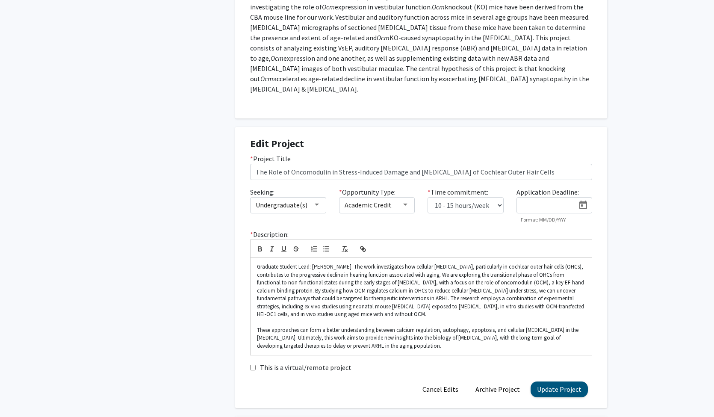
click at [549, 386] on button "Update Project" at bounding box center [558, 389] width 57 height 16
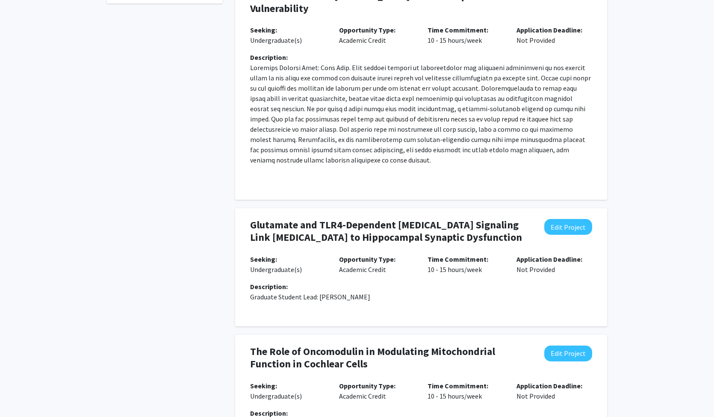
scroll to position [0, 0]
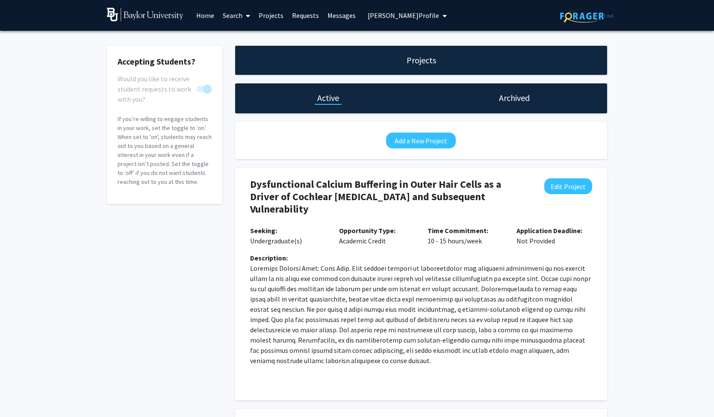
click at [393, 21] on button "[PERSON_NAME] Profile" at bounding box center [407, 15] width 84 height 31
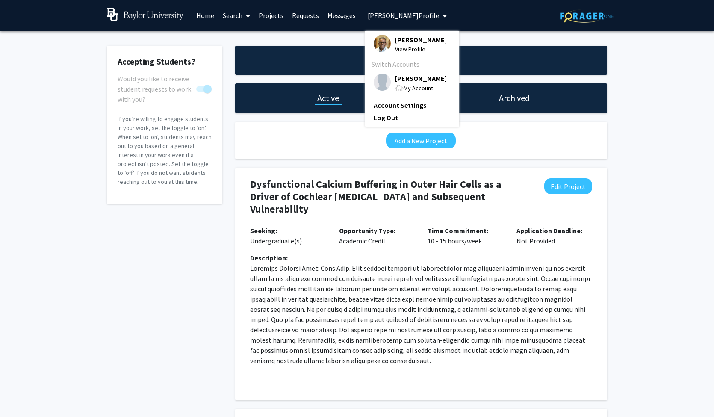
click at [396, 44] on span "[PERSON_NAME]" at bounding box center [421, 39] width 52 height 9
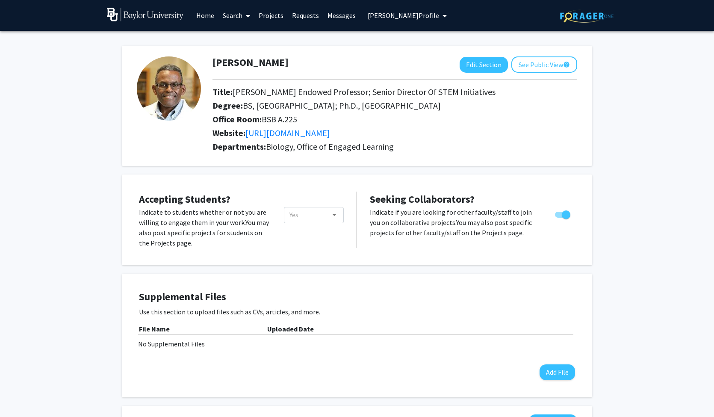
click at [401, 18] on span "[PERSON_NAME] Profile" at bounding box center [403, 15] width 71 height 9
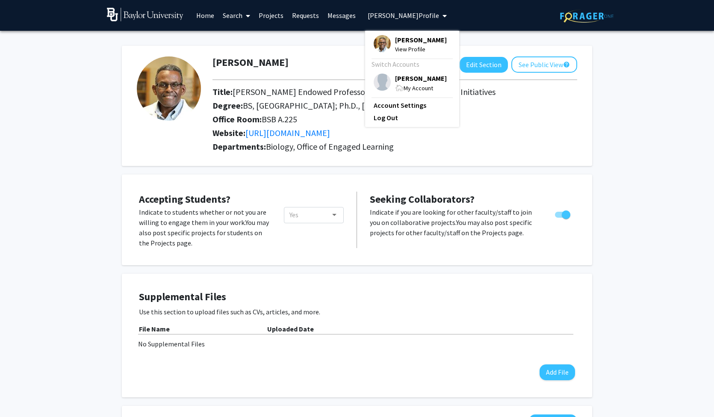
click at [406, 85] on div "My Account" at bounding box center [421, 88] width 52 height 10
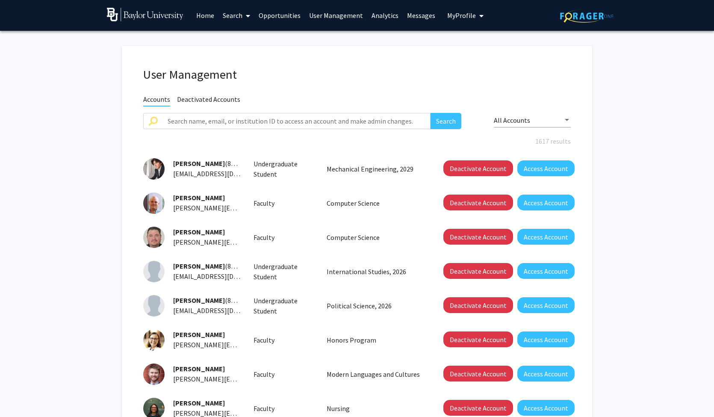
click at [346, 18] on link "User Management" at bounding box center [336, 15] width 62 height 30
click at [370, 16] on link "Analytics" at bounding box center [384, 15] width 35 height 30
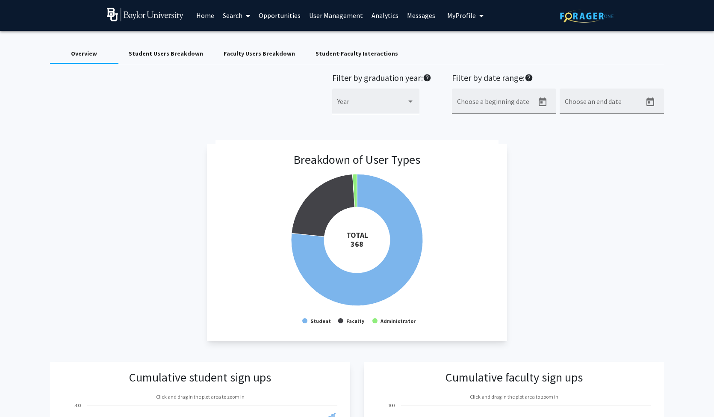
click at [174, 57] on div "Student Users Breakdown" at bounding box center [166, 53] width 74 height 9
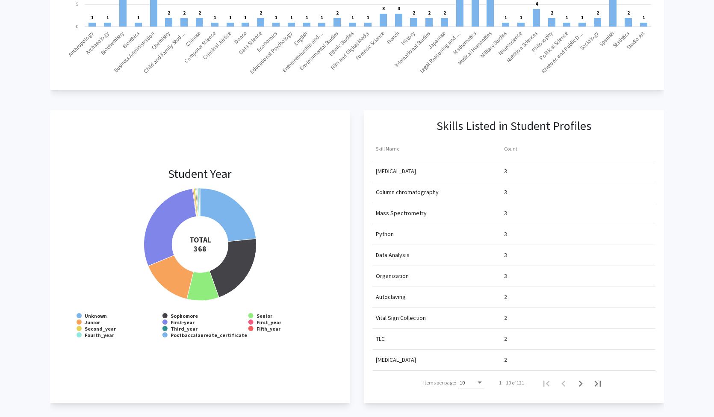
scroll to position [602, 0]
